Goal: Navigation & Orientation: Find specific page/section

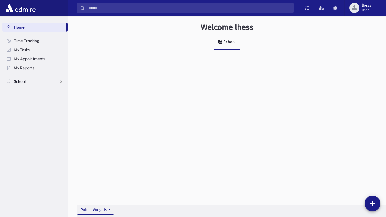
click at [59, 81] on link "School" at bounding box center [34, 81] width 65 height 9
click at [33, 165] on span "Teacher Schedule" at bounding box center [33, 162] width 32 height 5
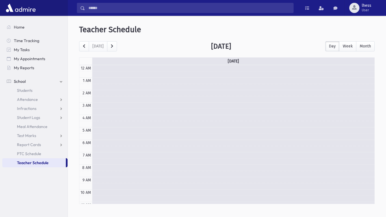
scroll to position [75, 0]
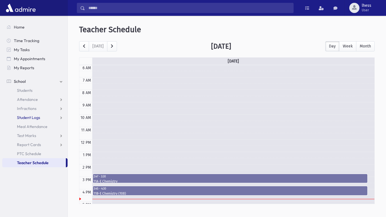
click at [28, 120] on span "Student Logs" at bounding box center [28, 117] width 23 height 5
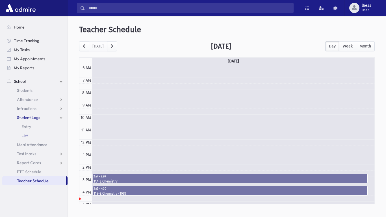
click at [27, 133] on span "List" at bounding box center [24, 135] width 6 height 5
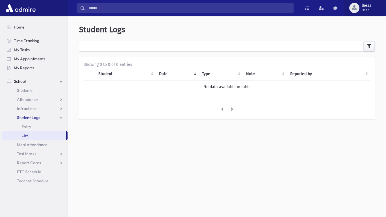
click at [359, 5] on button "lhess User" at bounding box center [366, 8] width 42 height 16
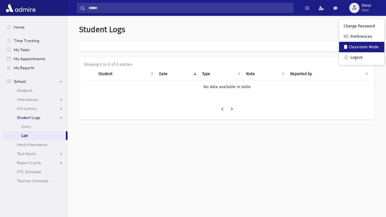
click at [354, 44] on link "Classroom Mode" at bounding box center [361, 47] width 45 height 10
